Goal: Transaction & Acquisition: Subscribe to service/newsletter

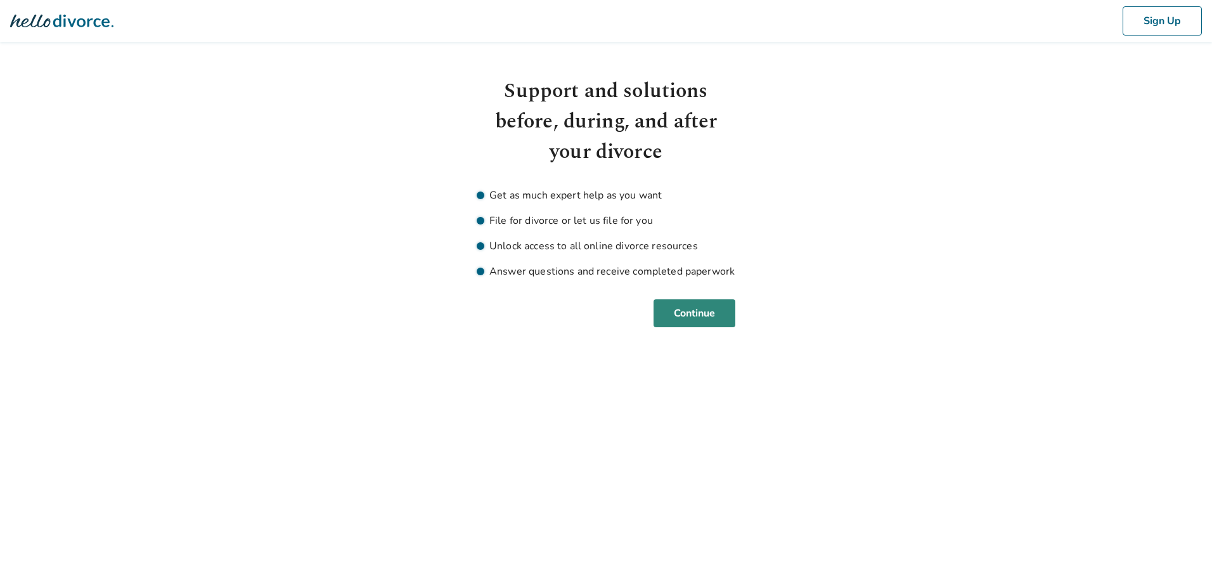
click at [706, 321] on button "Continue" at bounding box center [694, 313] width 82 height 28
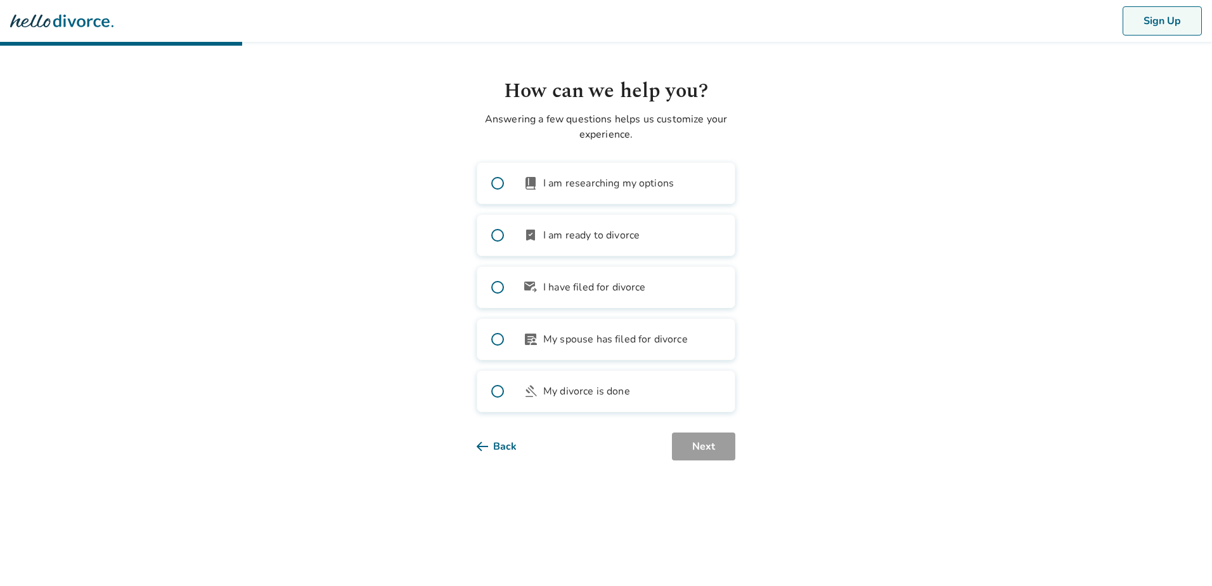
click at [1150, 20] on button "Sign Up" at bounding box center [1161, 20] width 79 height 29
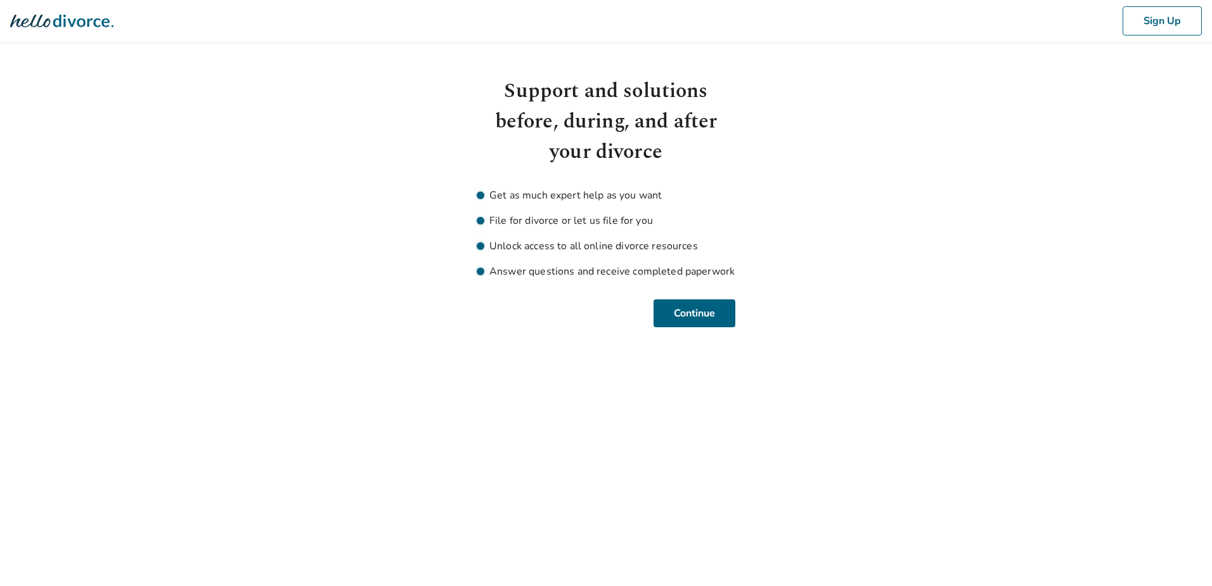
click at [44, 35] on div "Sign Up" at bounding box center [606, 21] width 1212 height 42
click at [56, 27] on icon at bounding box center [81, 21] width 56 height 13
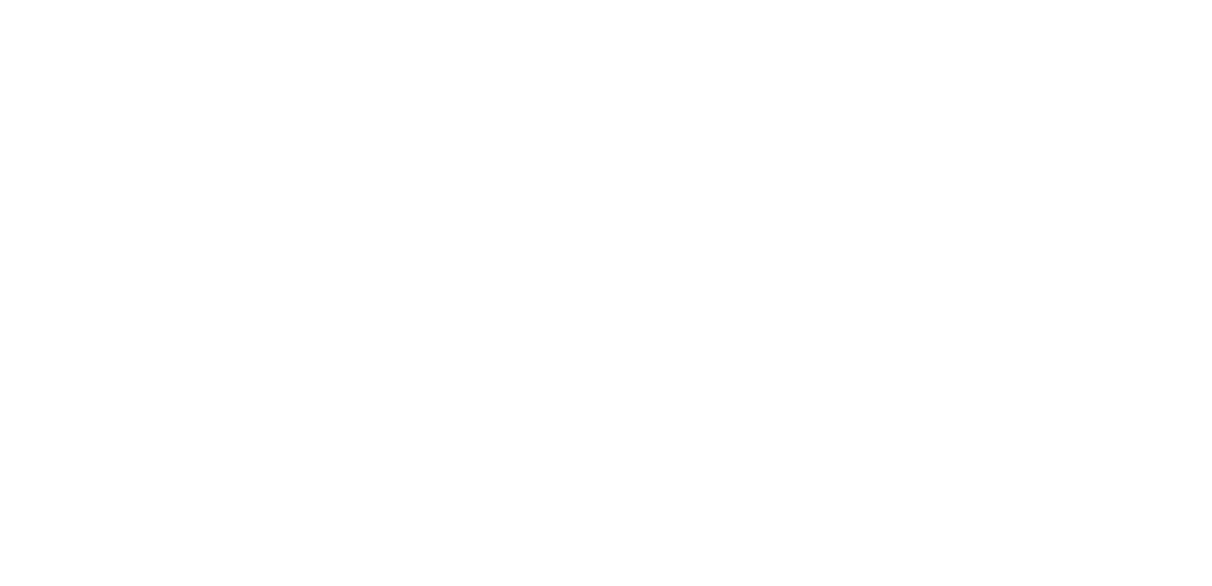
click at [942, 0] on html at bounding box center [606, 0] width 1212 height 0
